Goal: Information Seeking & Learning: Learn about a topic

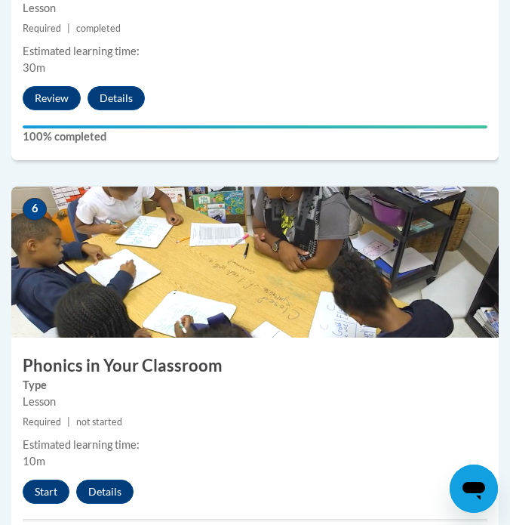
scroll to position [2303, 0]
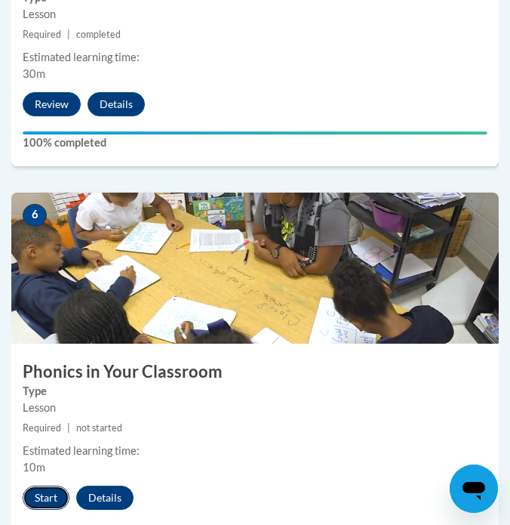
click at [54, 495] on button "Start" at bounding box center [46, 497] width 47 height 24
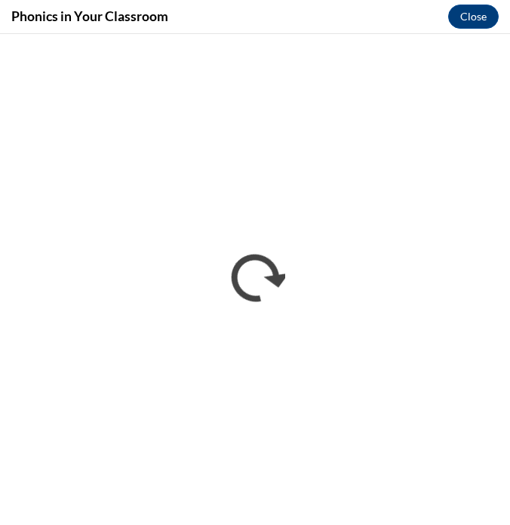
scroll to position [0, 0]
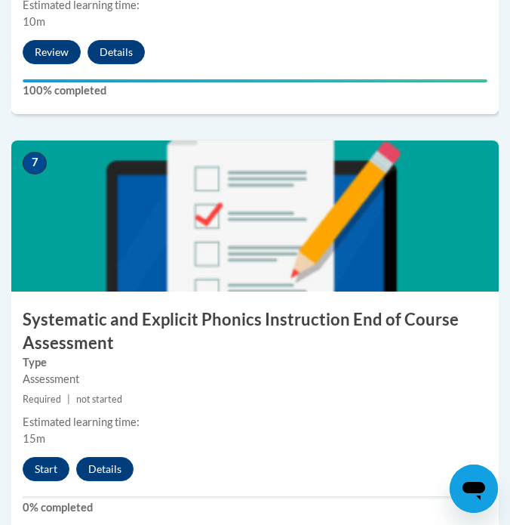
scroll to position [2828, 0]
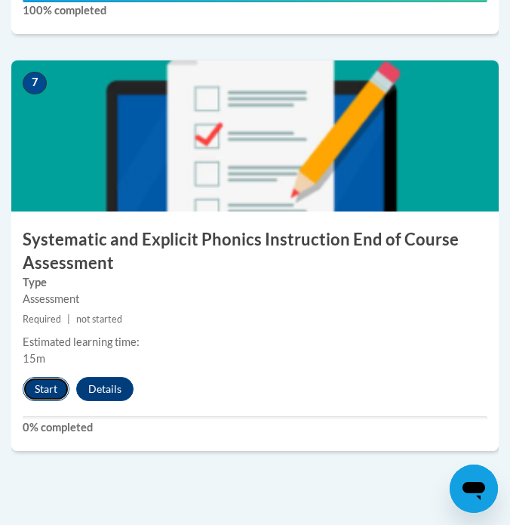
click at [50, 384] on button "Start" at bounding box center [46, 389] width 47 height 24
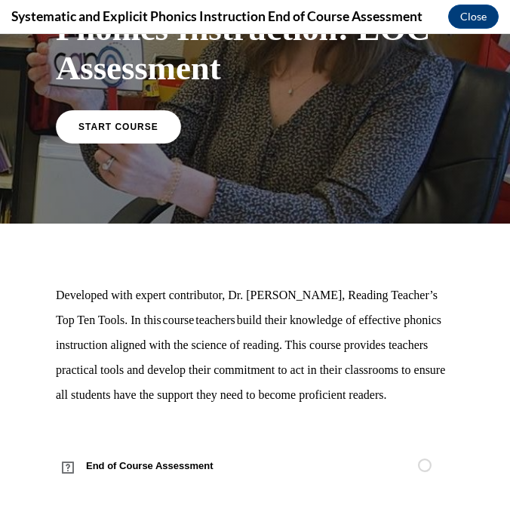
scroll to position [0, 0]
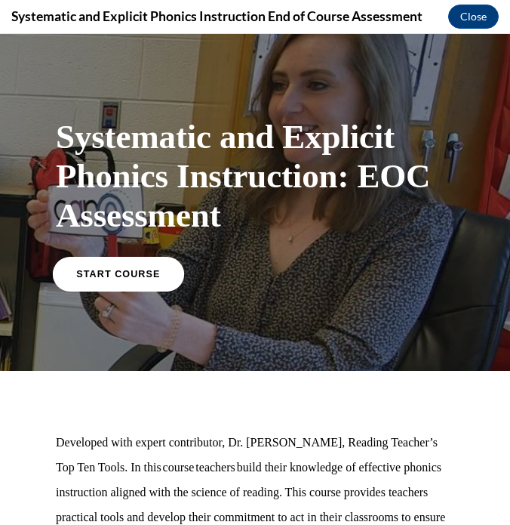
click at [143, 269] on span "START COURSE" at bounding box center [118, 273] width 84 height 11
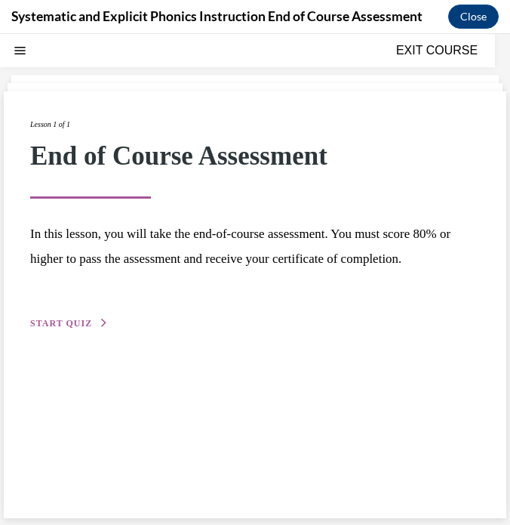
scroll to position [48, 0]
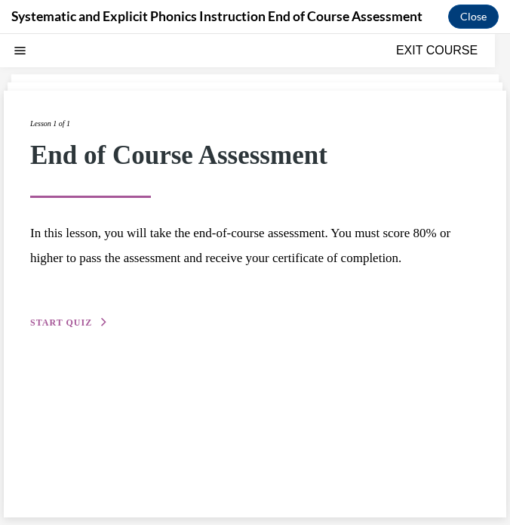
click at [75, 323] on span "START QUIZ" at bounding box center [61, 322] width 62 height 11
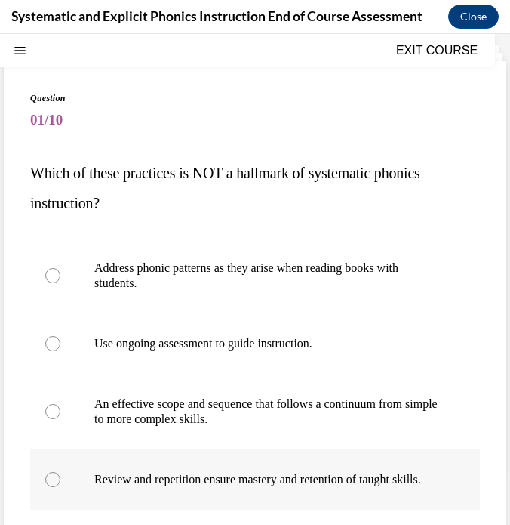
scroll to position [58, 0]
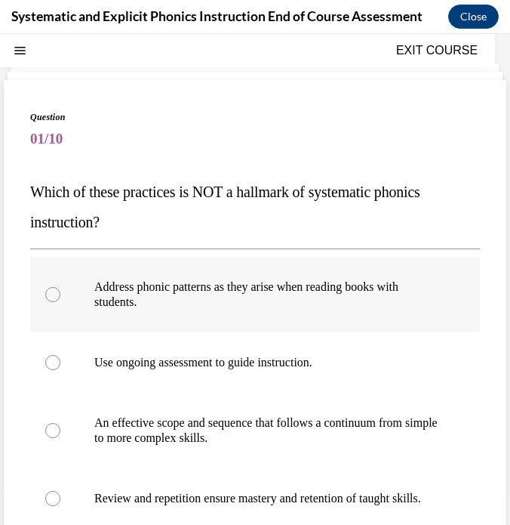
click at [51, 294] on div at bounding box center [52, 294] width 15 height 15
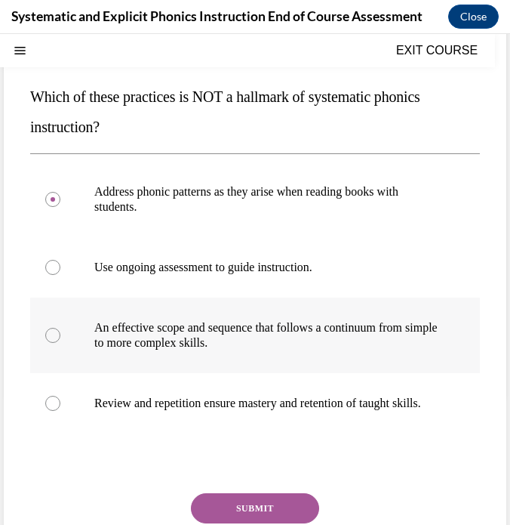
scroll to position [177, 0]
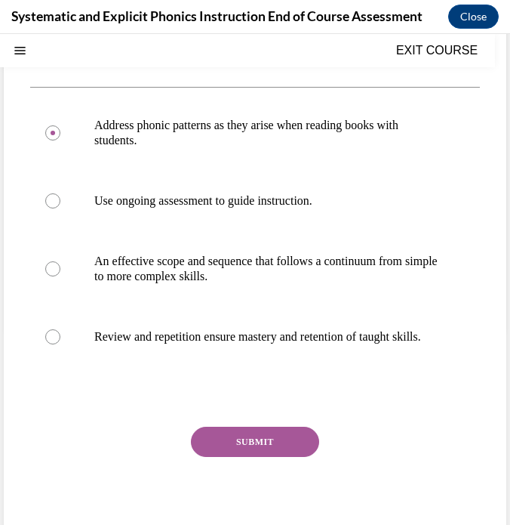
click at [203, 450] on button "SUBMIT" at bounding box center [255, 442] width 128 height 30
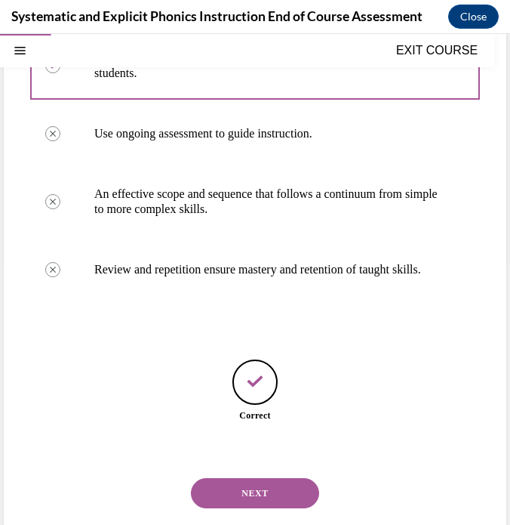
scroll to position [322, 0]
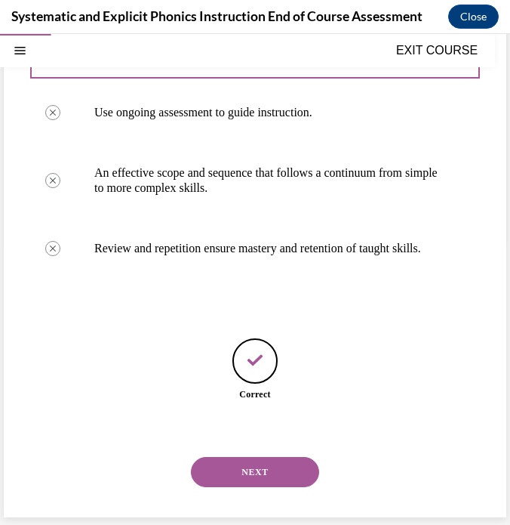
click at [236, 472] on button "NEXT" at bounding box center [255, 472] width 128 height 30
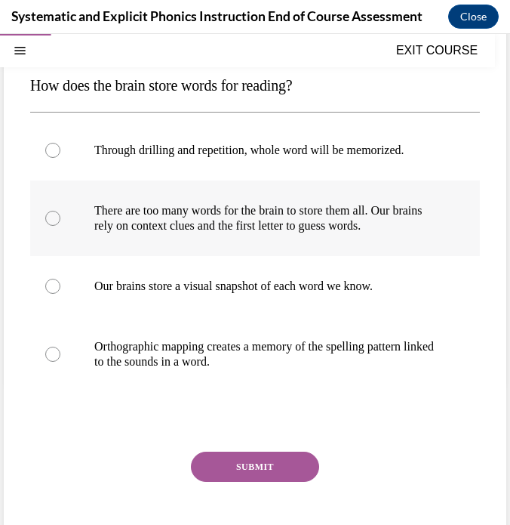
scroll to position [157, 0]
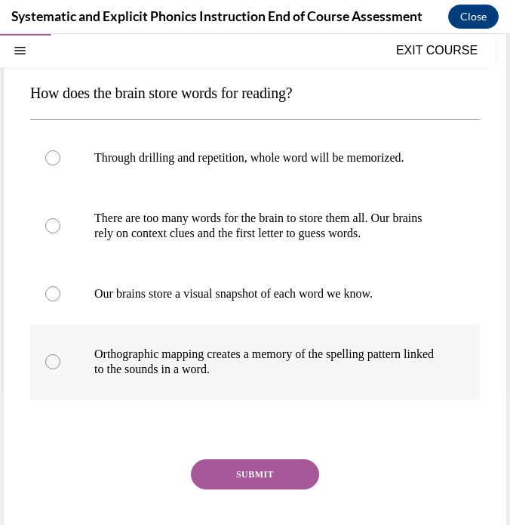
click at [55, 359] on div at bounding box center [52, 361] width 15 height 15
click at [231, 479] on button "SUBMIT" at bounding box center [255, 474] width 128 height 30
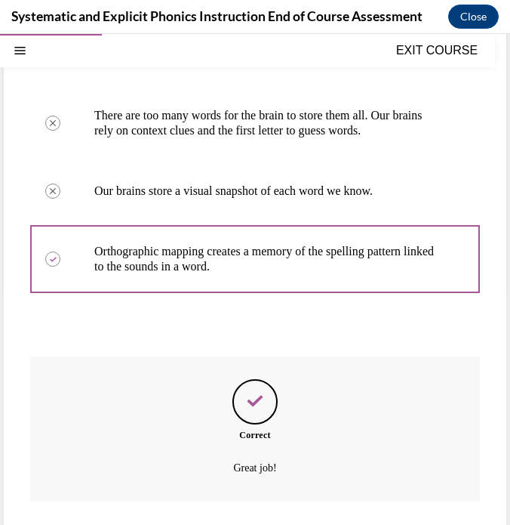
scroll to position [352, 0]
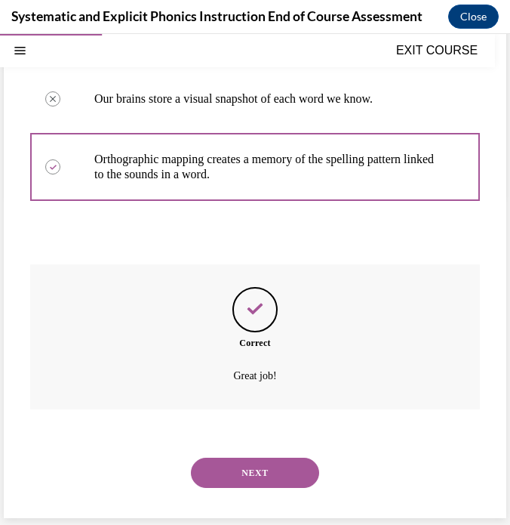
click at [242, 468] on button "NEXT" at bounding box center [255, 473] width 128 height 30
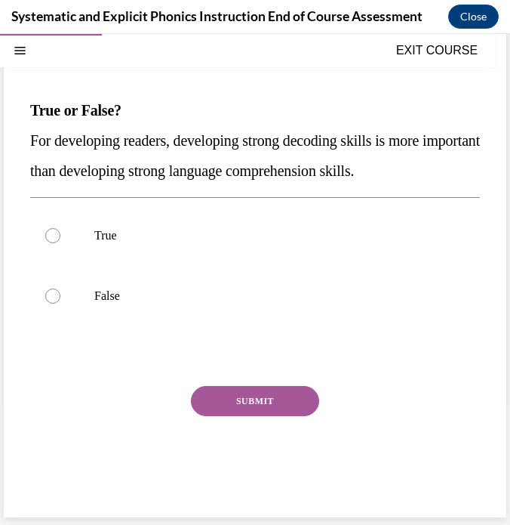
scroll to position [126, 0]
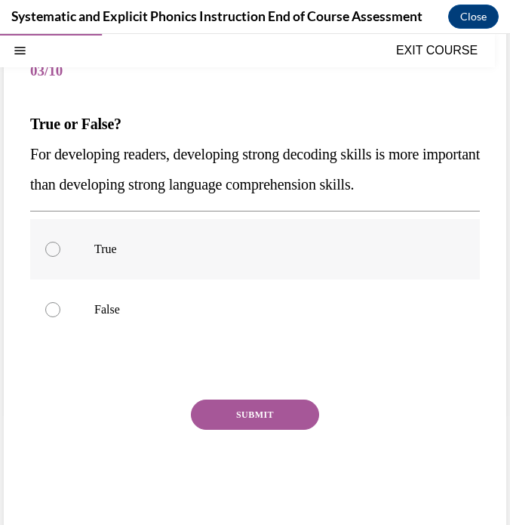
click at [54, 245] on div at bounding box center [52, 249] width 15 height 15
click at [236, 408] on button "SUBMIT" at bounding box center [255, 414] width 128 height 30
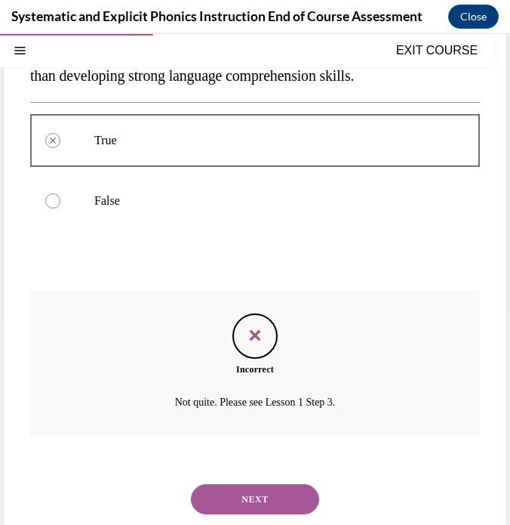
scroll to position [236, 0]
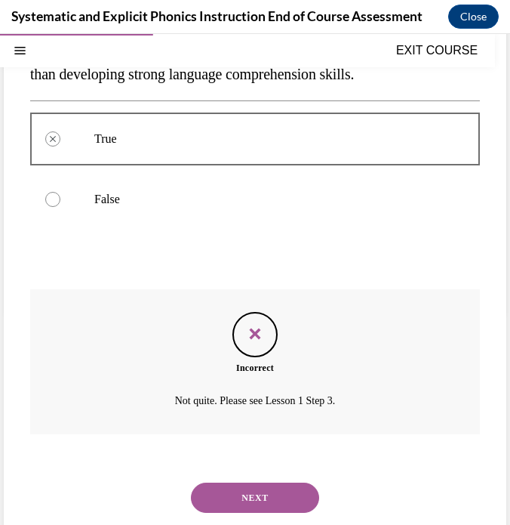
click at [233, 489] on button "NEXT" at bounding box center [255, 497] width 128 height 30
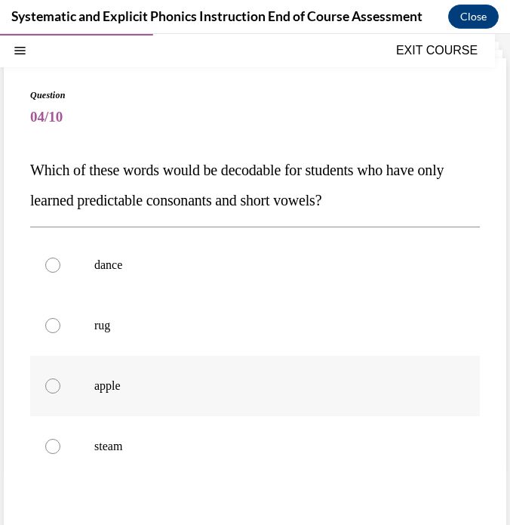
scroll to position [97, 0]
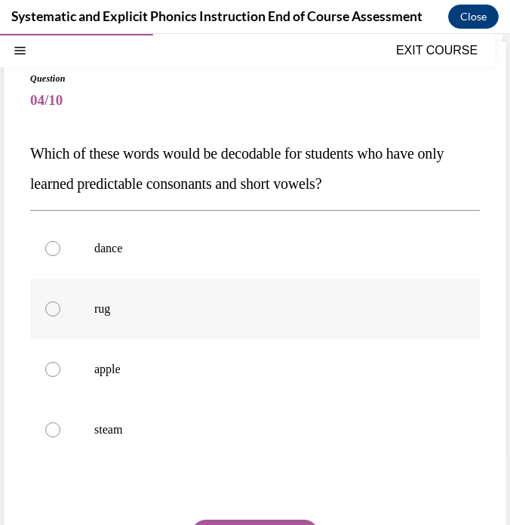
click at [92, 306] on div at bounding box center [255, 309] width 450 height 60
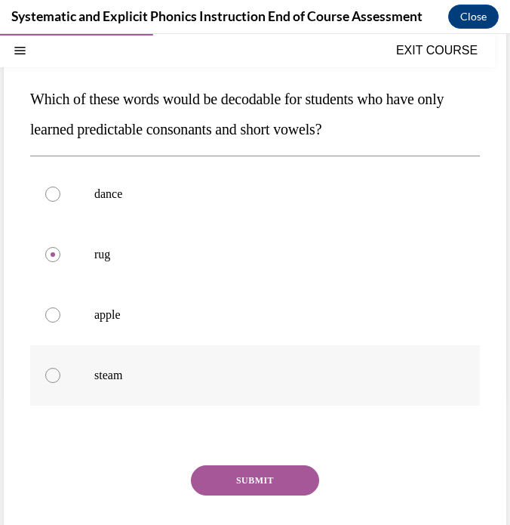
scroll to position [105, 0]
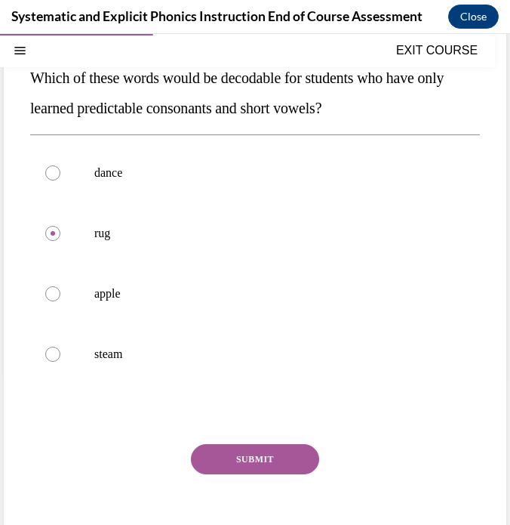
click at [214, 465] on button "SUBMIT" at bounding box center [255, 459] width 128 height 30
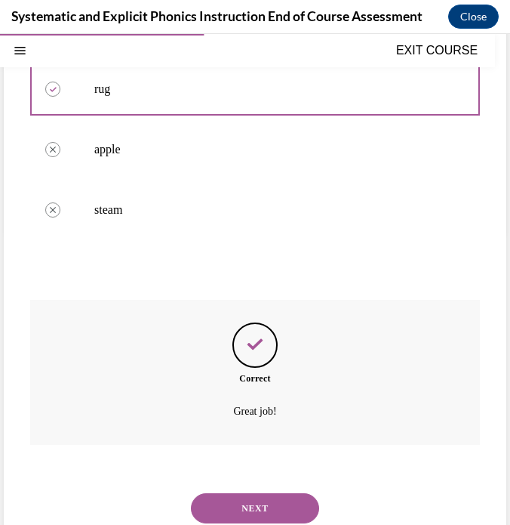
scroll to position [352, 0]
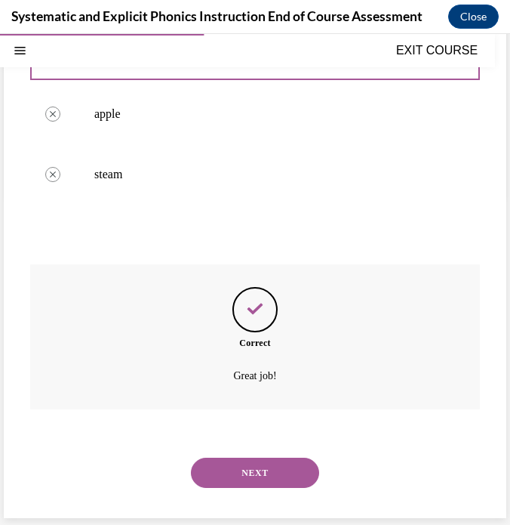
click at [235, 469] on button "NEXT" at bounding box center [255, 473] width 128 height 30
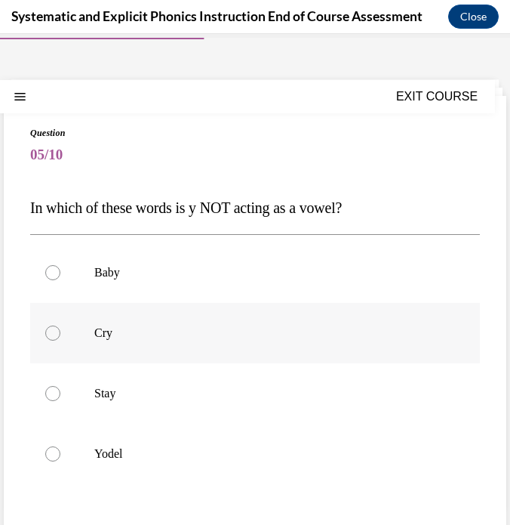
scroll to position [45, 0]
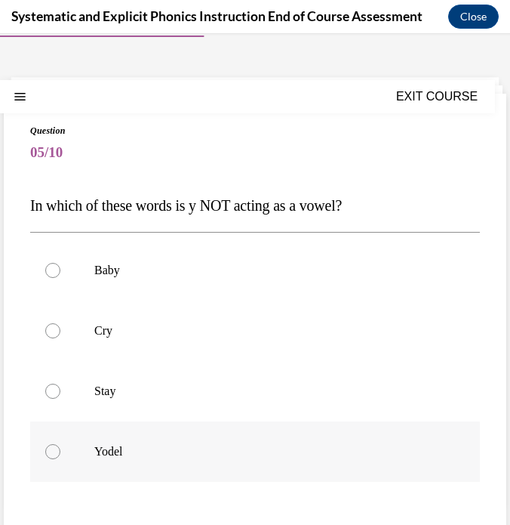
click at [54, 455] on div at bounding box center [52, 451] width 15 height 15
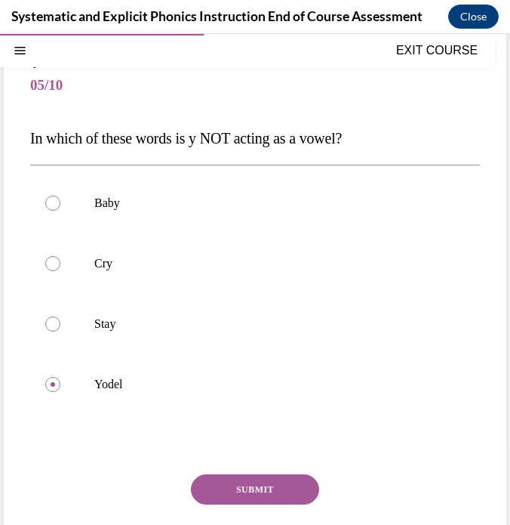
click at [229, 485] on button "SUBMIT" at bounding box center [255, 489] width 128 height 30
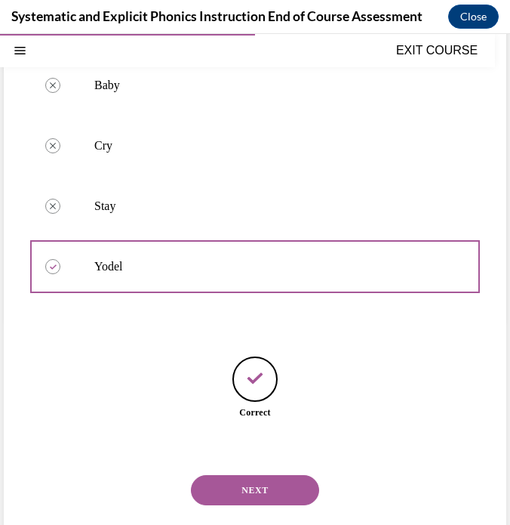
scroll to position [247, 0]
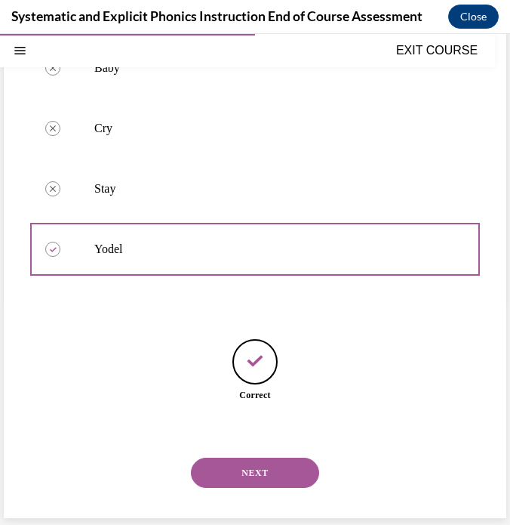
click at [243, 465] on button "NEXT" at bounding box center [255, 473] width 128 height 30
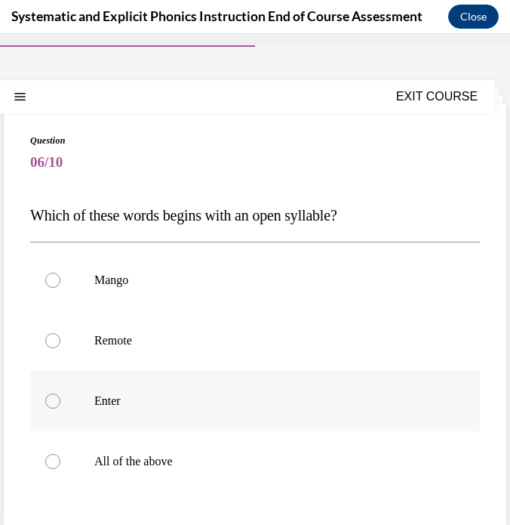
scroll to position [36, 0]
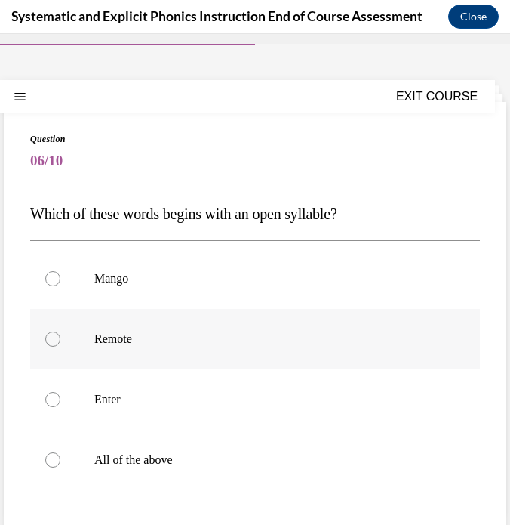
click at [128, 337] on p "Remote" at bounding box center [268, 338] width 348 height 15
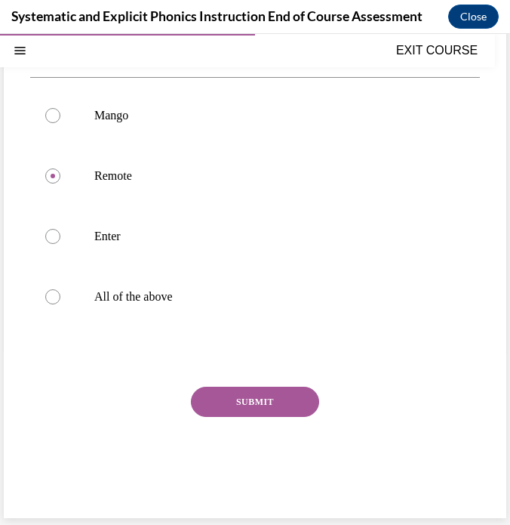
click at [229, 403] on button "SUBMIT" at bounding box center [255, 402] width 128 height 30
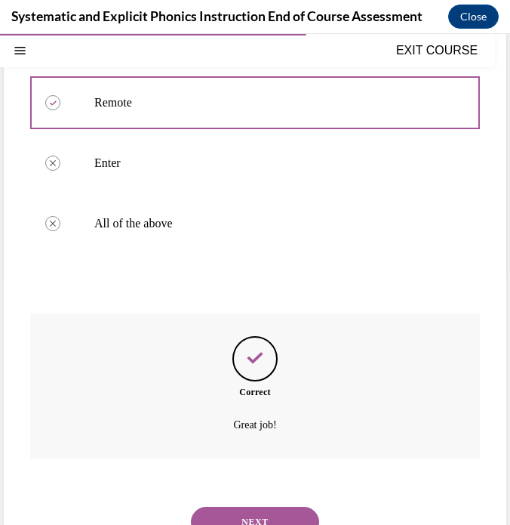
scroll to position [322, 0]
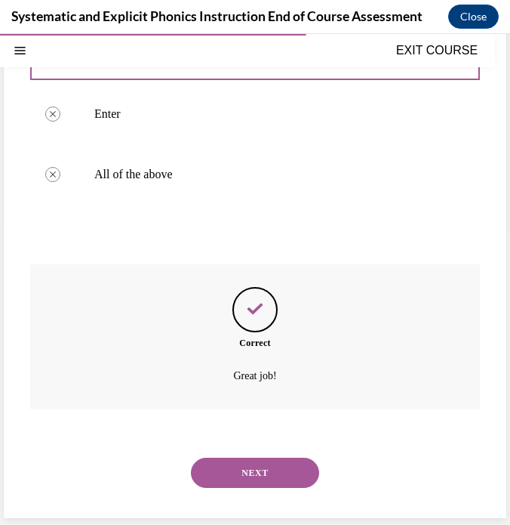
click at [243, 467] on button "NEXT" at bounding box center [255, 473] width 128 height 30
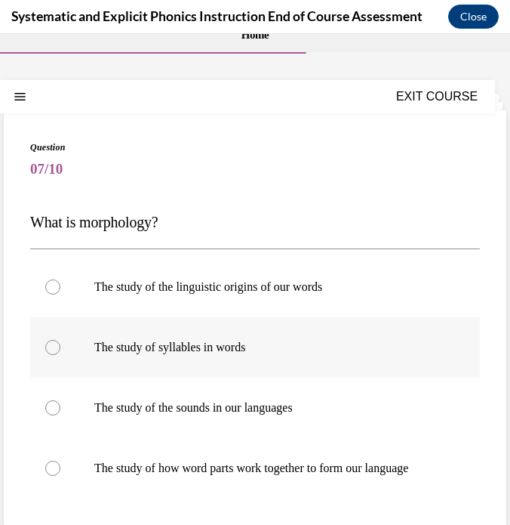
scroll to position [44, 0]
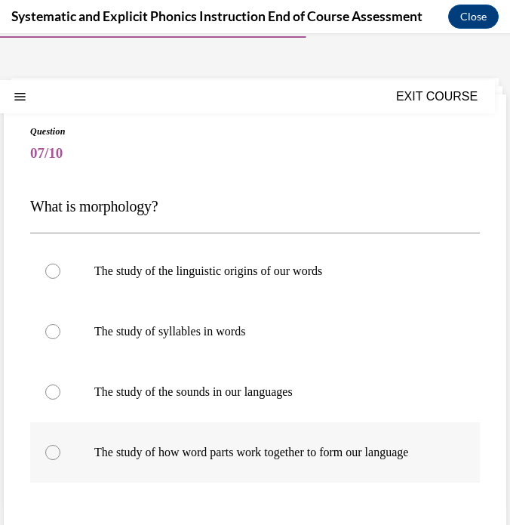
click at [200, 450] on p "The study of how word parts work together to form our language" at bounding box center [268, 452] width 348 height 15
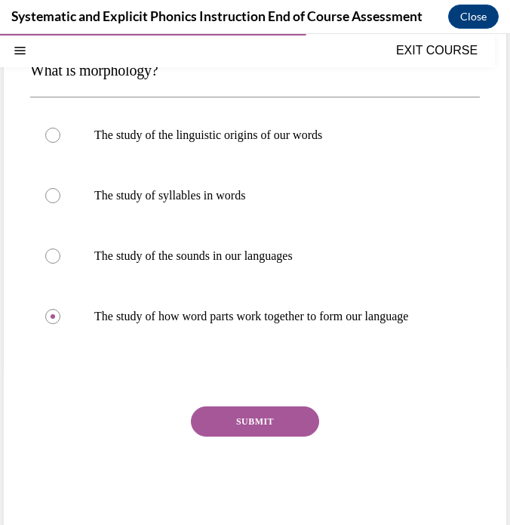
scroll to position [199, 0]
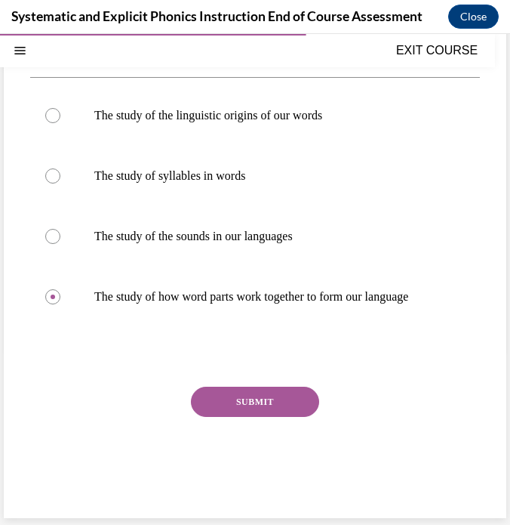
click at [236, 402] on button "SUBMIT" at bounding box center [255, 402] width 128 height 30
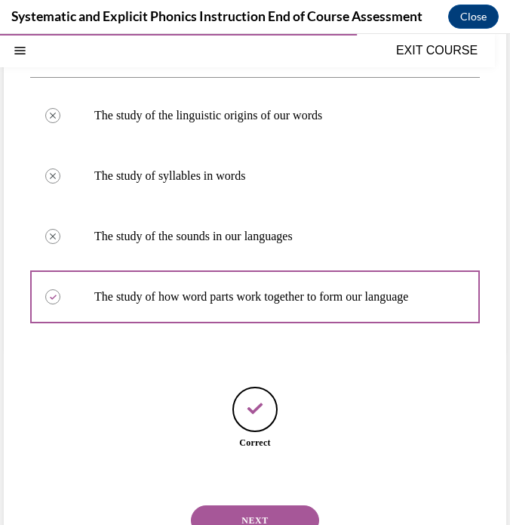
scroll to position [115, 0]
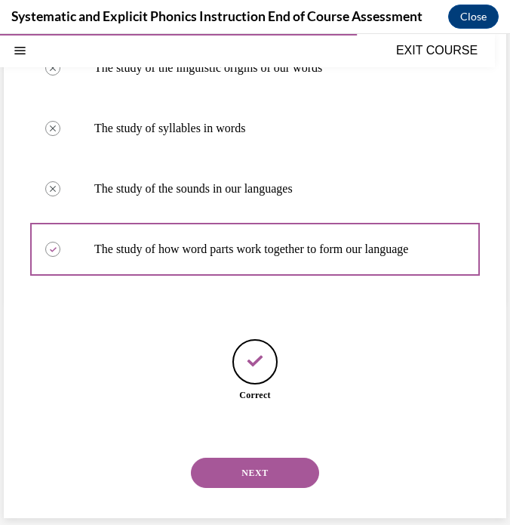
click at [241, 470] on button "NEXT" at bounding box center [255, 473] width 128 height 30
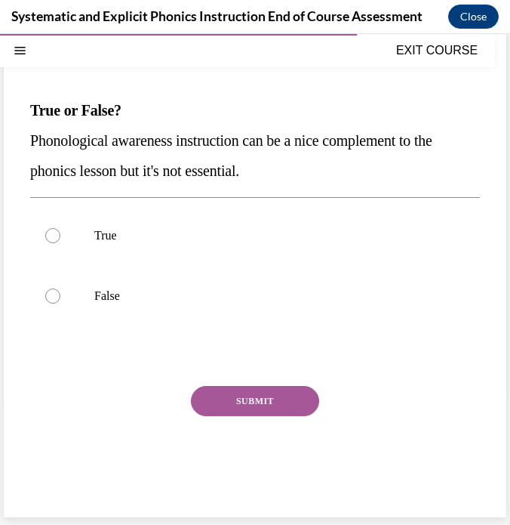
scroll to position [126, 0]
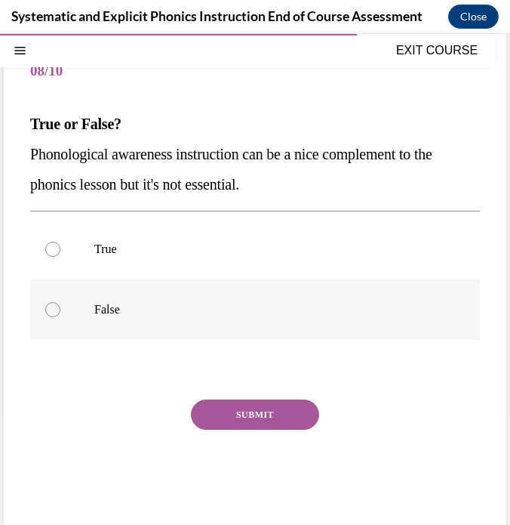
click at [142, 308] on p "False" at bounding box center [268, 309] width 348 height 15
click at [239, 422] on button "SUBMIT" at bounding box center [255, 414] width 128 height 30
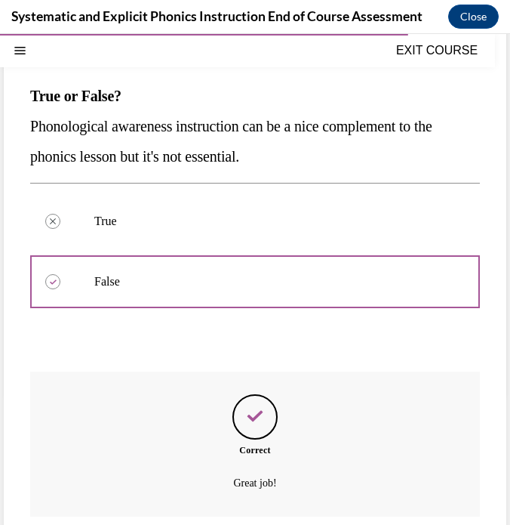
scroll to position [261, 0]
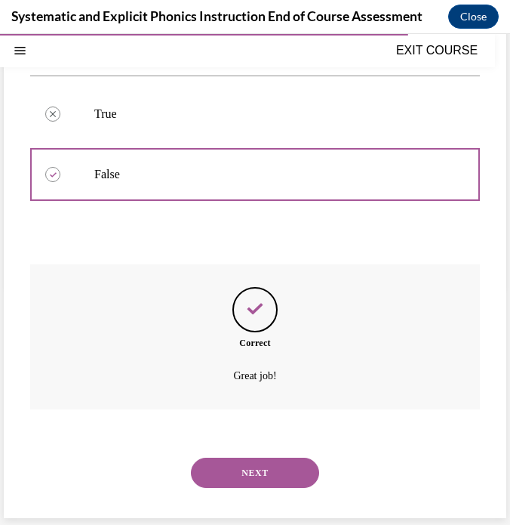
click at [238, 464] on button "NEXT" at bounding box center [255, 473] width 128 height 30
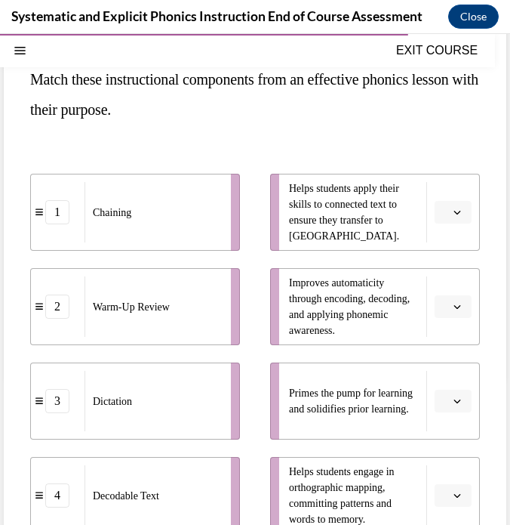
scroll to position [237, 0]
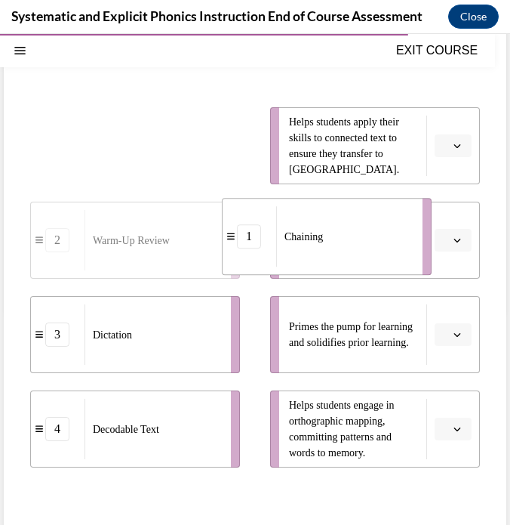
drag, startPoint x: 158, startPoint y: 147, endPoint x: 362, endPoint y: 247, distance: 227.6
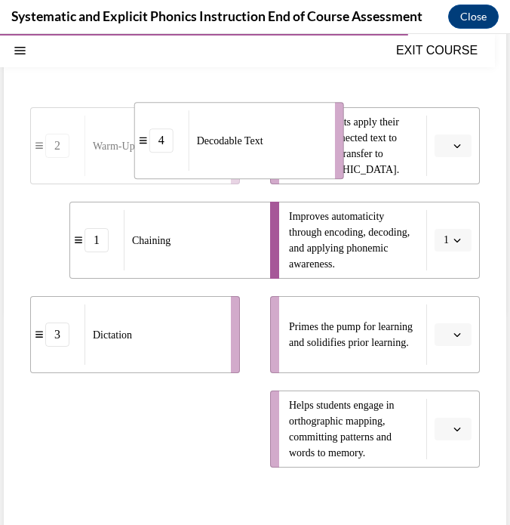
drag, startPoint x: 148, startPoint y: 415, endPoint x: 254, endPoint y: 128, distance: 306.7
click at [254, 128] on div "Decodable Text" at bounding box center [257, 140] width 137 height 60
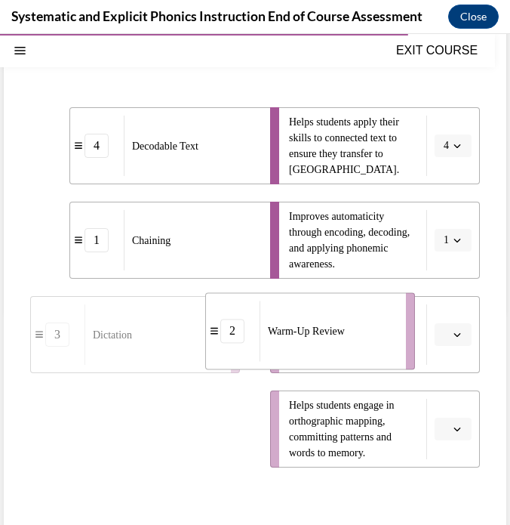
drag, startPoint x: 173, startPoint y: 424, endPoint x: 348, endPoint y: 326, distance: 200.8
click at [345, 326] on span "Warm-Up Review" at bounding box center [306, 331] width 77 height 16
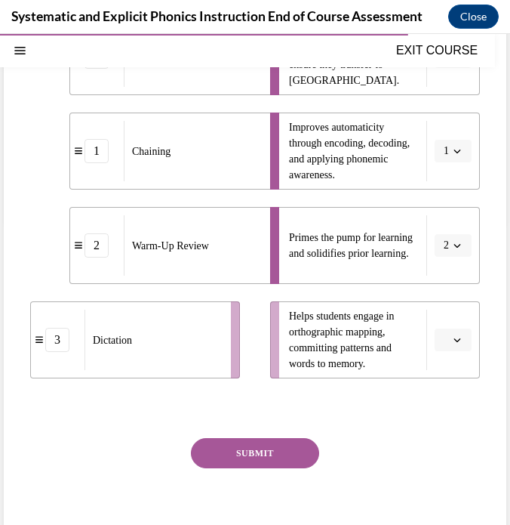
scroll to position [378, 0]
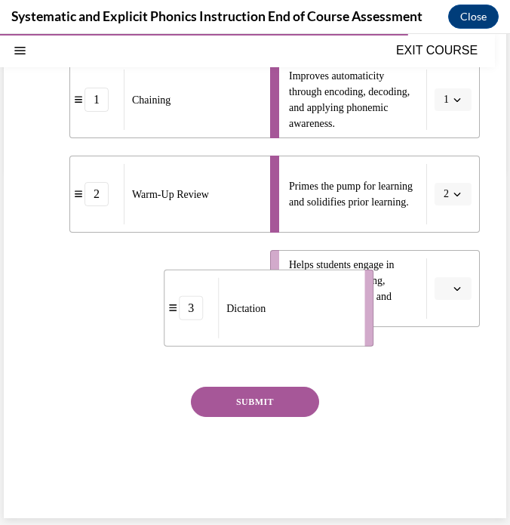
drag, startPoint x: 199, startPoint y: 281, endPoint x: 350, endPoint y: 297, distance: 151.8
click at [350, 297] on div "Dictation" at bounding box center [286, 308] width 137 height 60
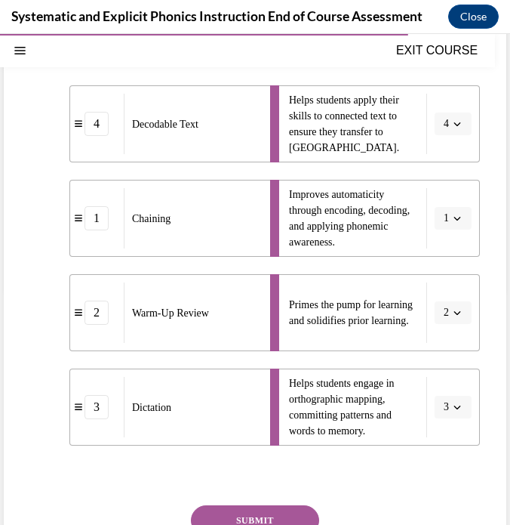
scroll to position [260, 0]
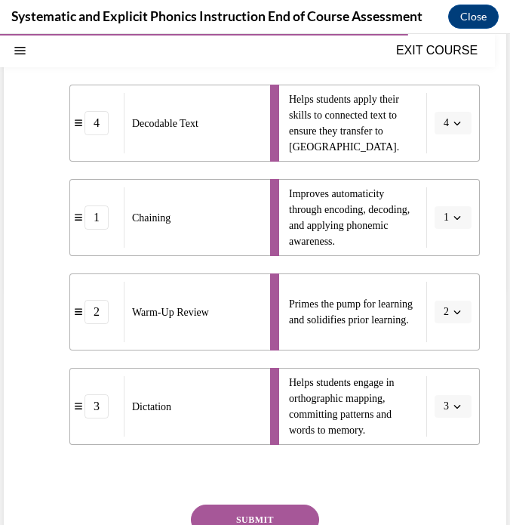
click at [252, 517] on button "SUBMIT" at bounding box center [255, 519] width 128 height 30
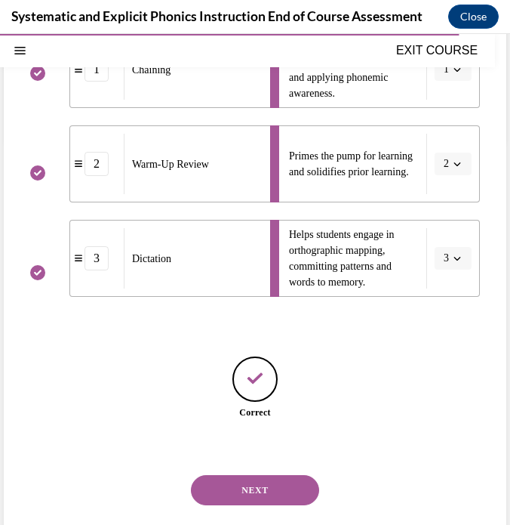
scroll to position [426, 0]
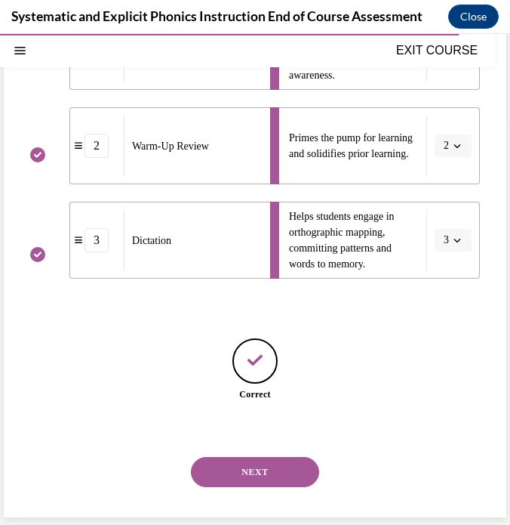
click at [254, 472] on button "NEXT" at bounding box center [255, 472] width 128 height 30
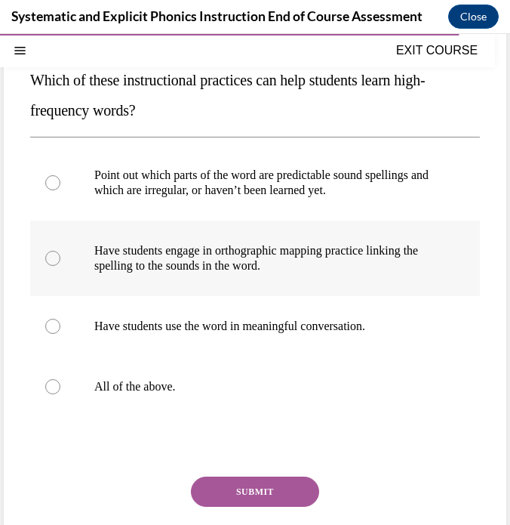
scroll to position [171, 0]
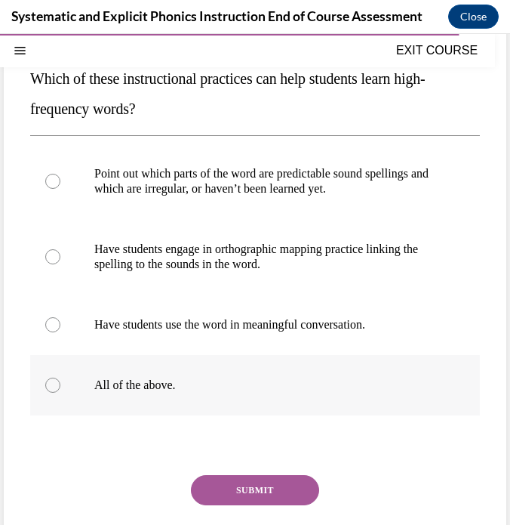
click at [135, 381] on p "All of the above." at bounding box center [268, 385] width 348 height 15
click at [239, 491] on button "SUBMIT" at bounding box center [255, 490] width 128 height 30
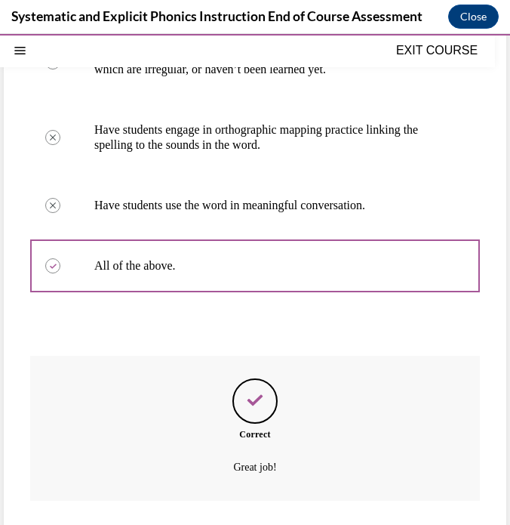
scroll to position [382, 0]
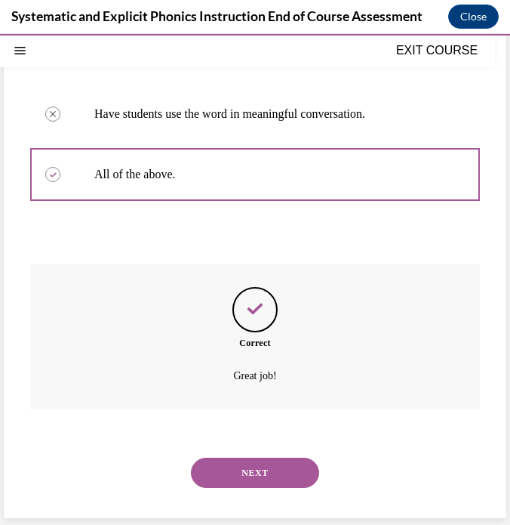
click at [275, 469] on button "NEXT" at bounding box center [255, 473] width 128 height 30
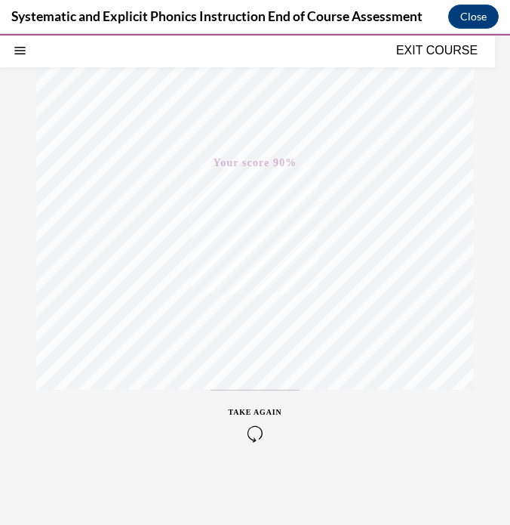
scroll to position [0, 0]
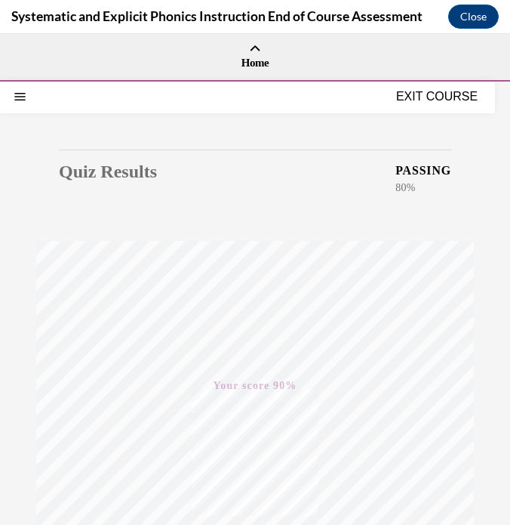
click at [429, 96] on button "EXIT COURSE" at bounding box center [437, 97] width 91 height 18
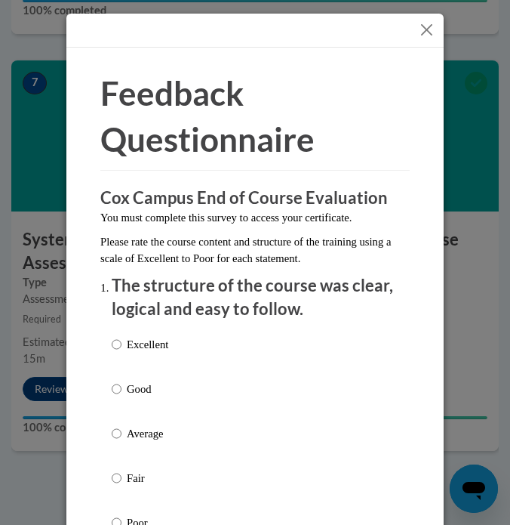
click at [429, 31] on button "Close" at bounding box center [427, 29] width 19 height 19
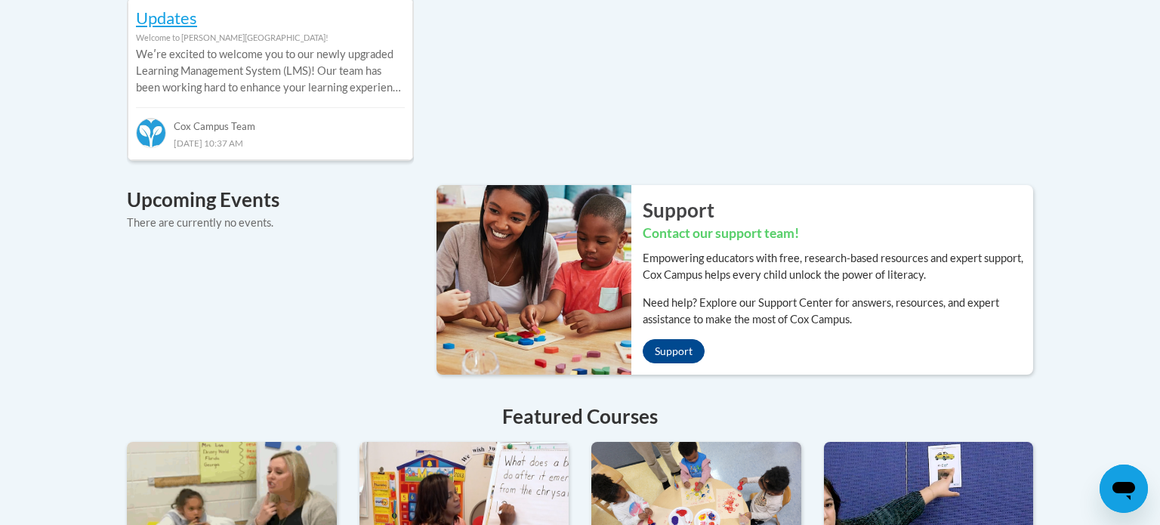
scroll to position [992, 0]
